Goal: Navigation & Orientation: Find specific page/section

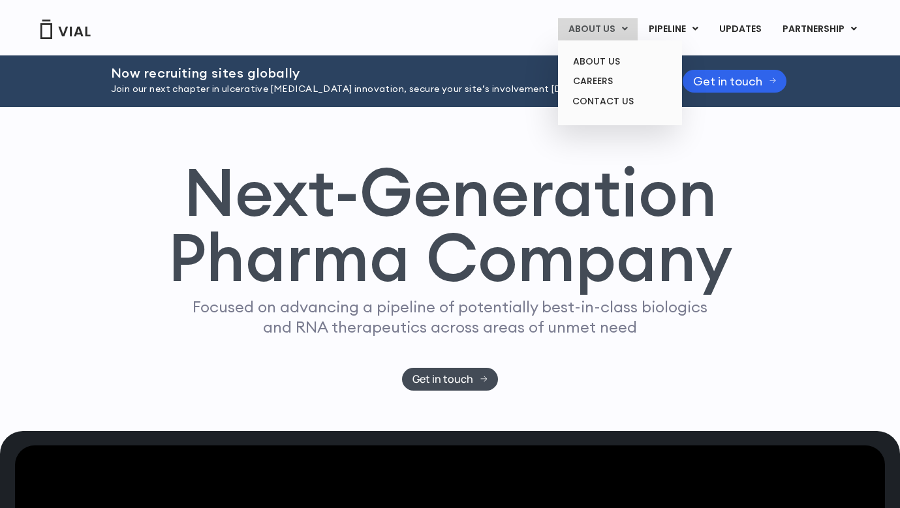
click at [604, 33] on link "ABOUT US" at bounding box center [598, 29] width 80 height 22
click at [604, 61] on link "ABOUT US" at bounding box center [620, 62] width 114 height 20
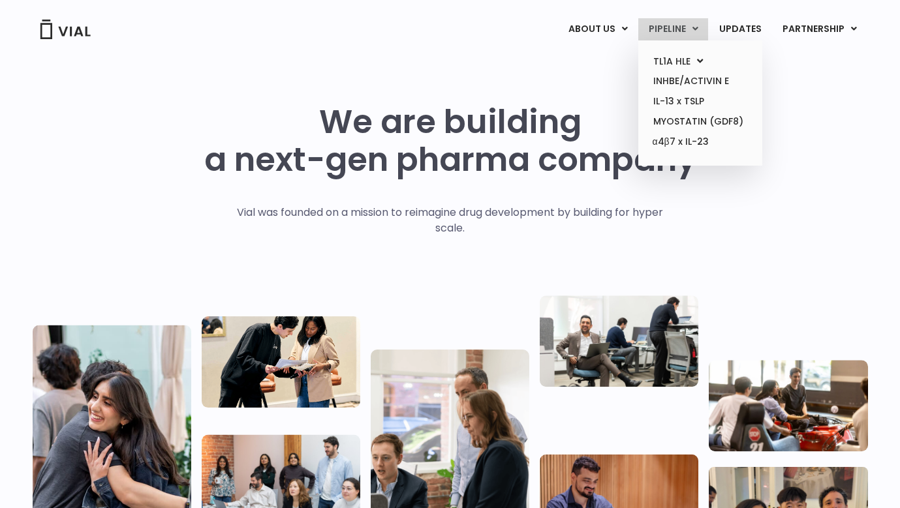
click at [670, 28] on link "PIPELINE" at bounding box center [673, 29] width 70 height 22
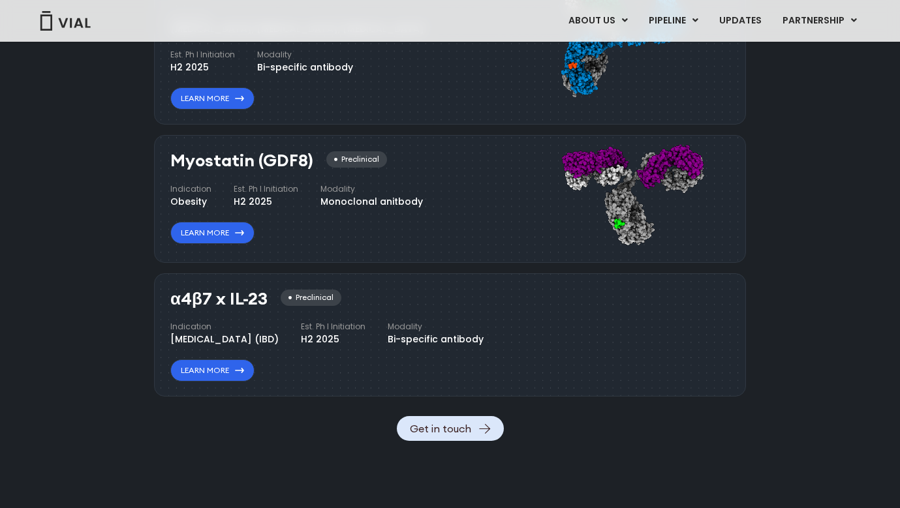
scroll to position [1418, 0]
